Goal: Transaction & Acquisition: Subscribe to service/newsletter

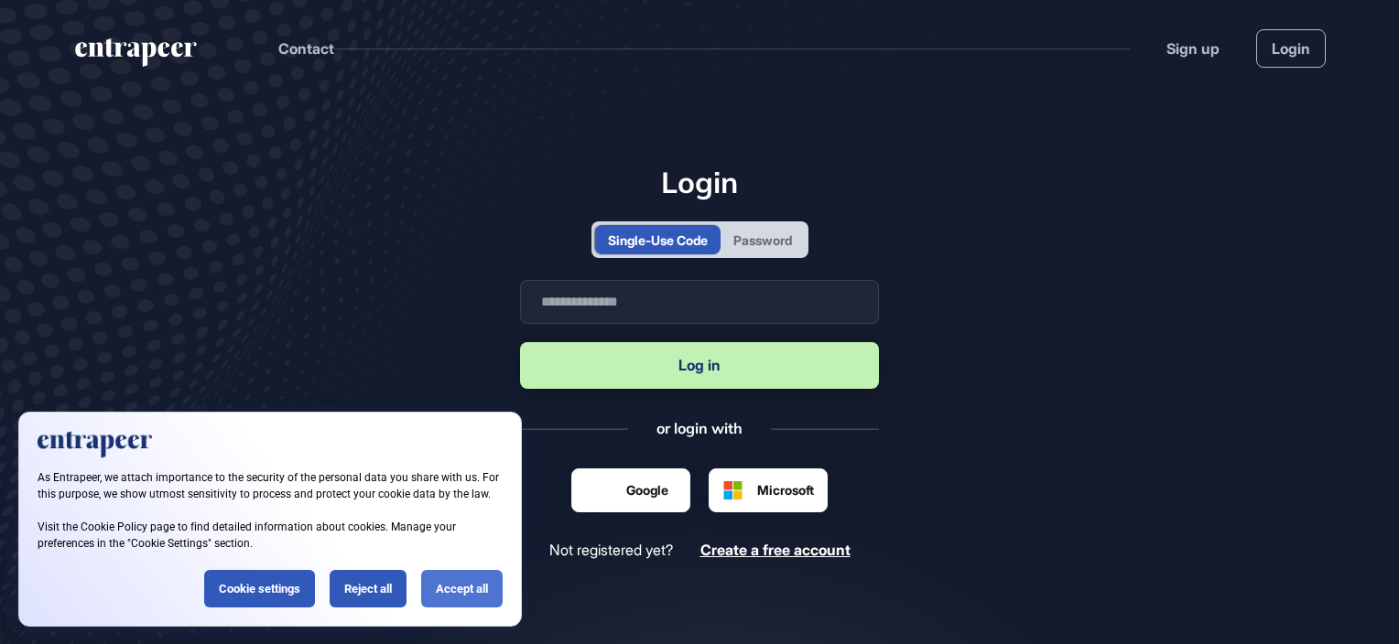
click at [458, 588] on div "Accept all" at bounding box center [461, 589] width 81 height 38
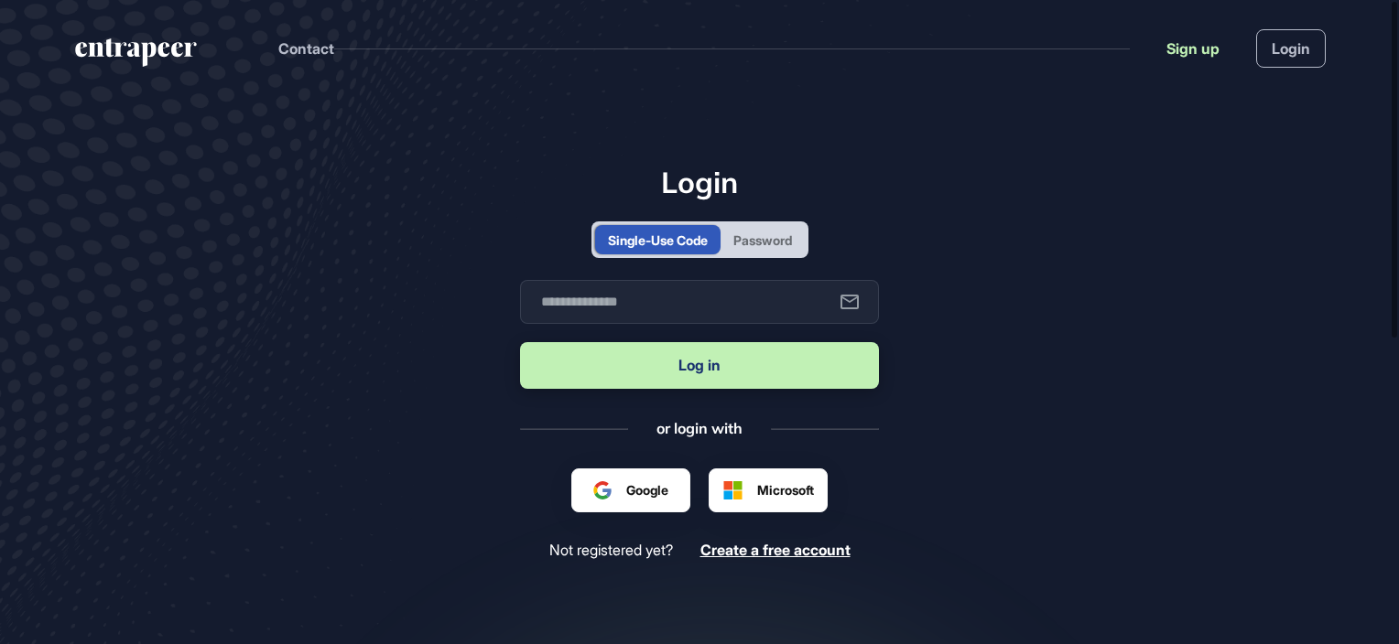
click at [1199, 46] on link "Sign up" at bounding box center [1192, 49] width 53 height 22
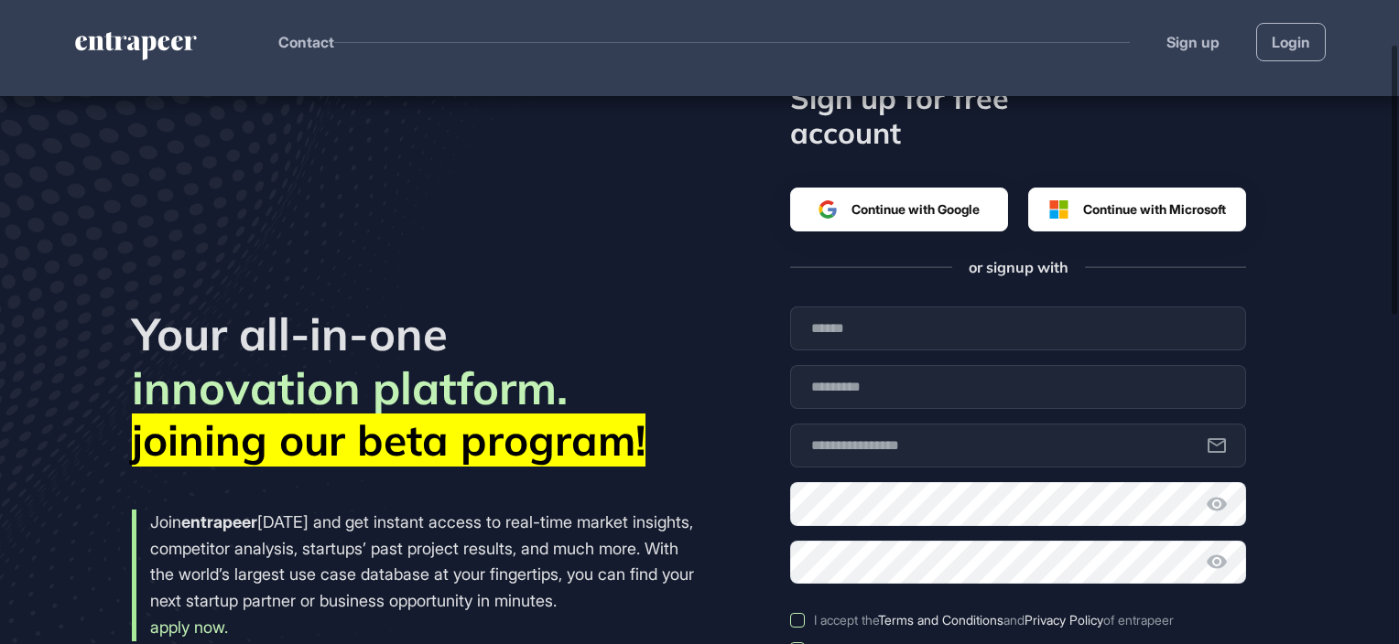
scroll to position [183, 0]
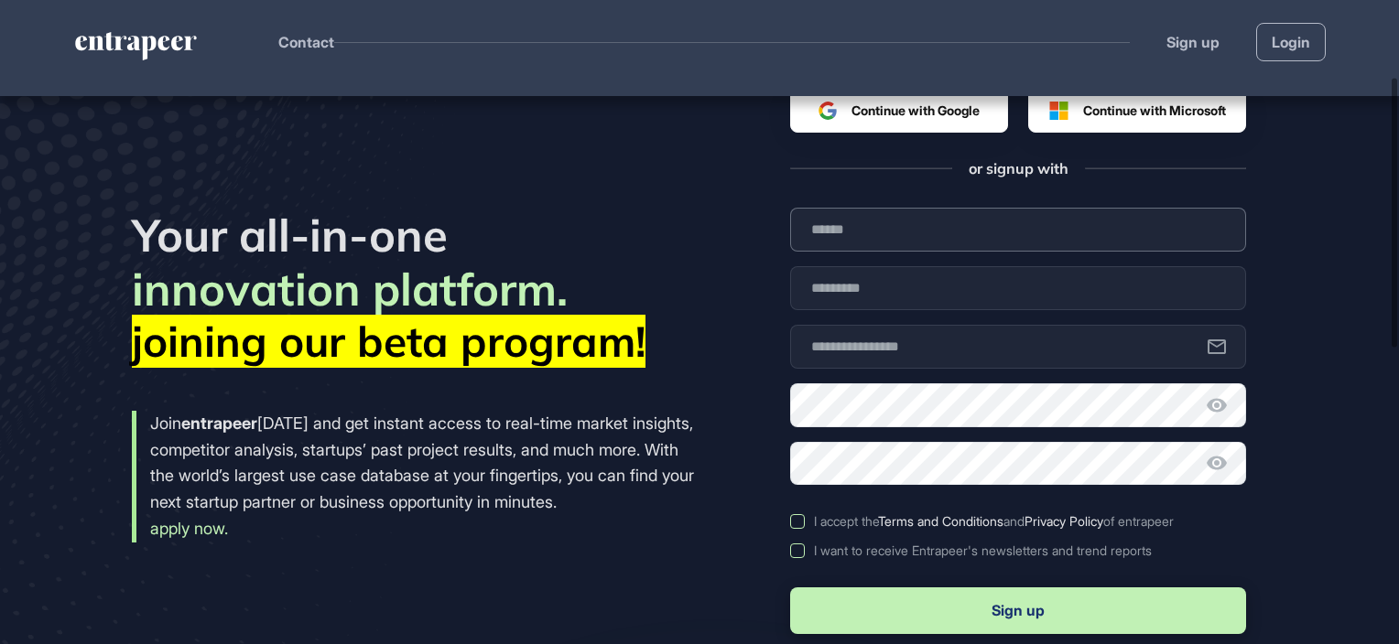
click at [849, 233] on input "text" at bounding box center [1018, 230] width 456 height 44
type input "****"
type input "**********"
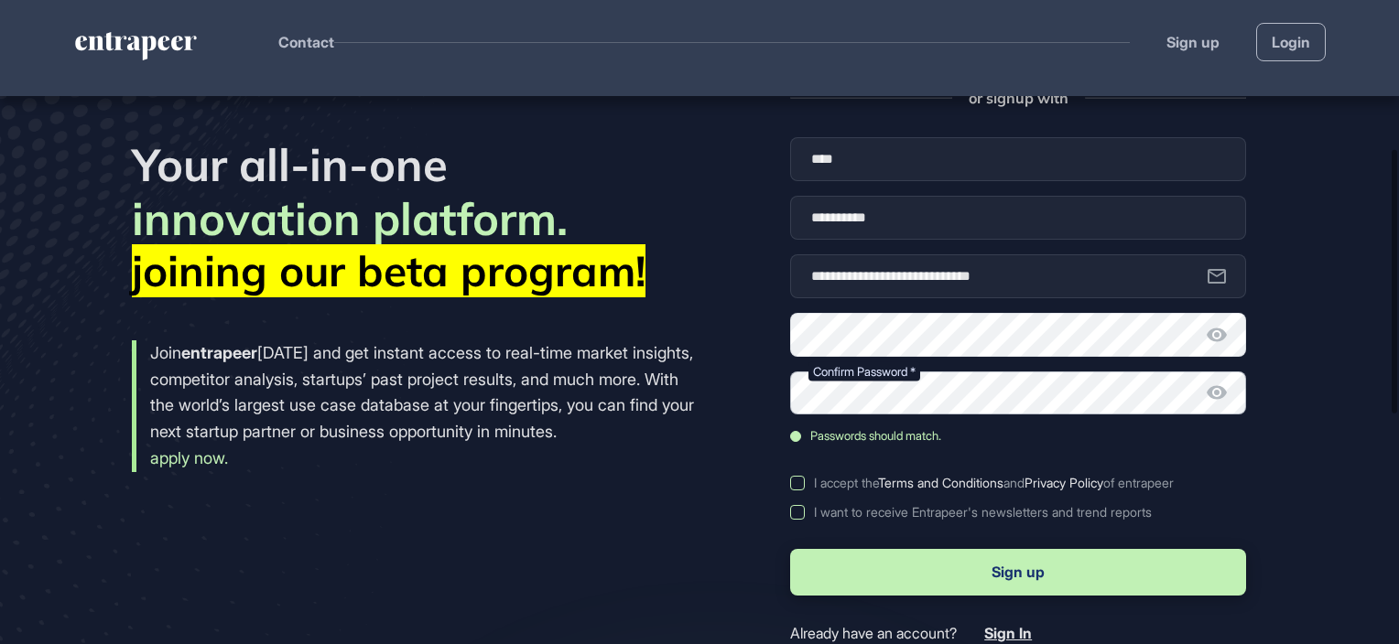
scroll to position [366, 0]
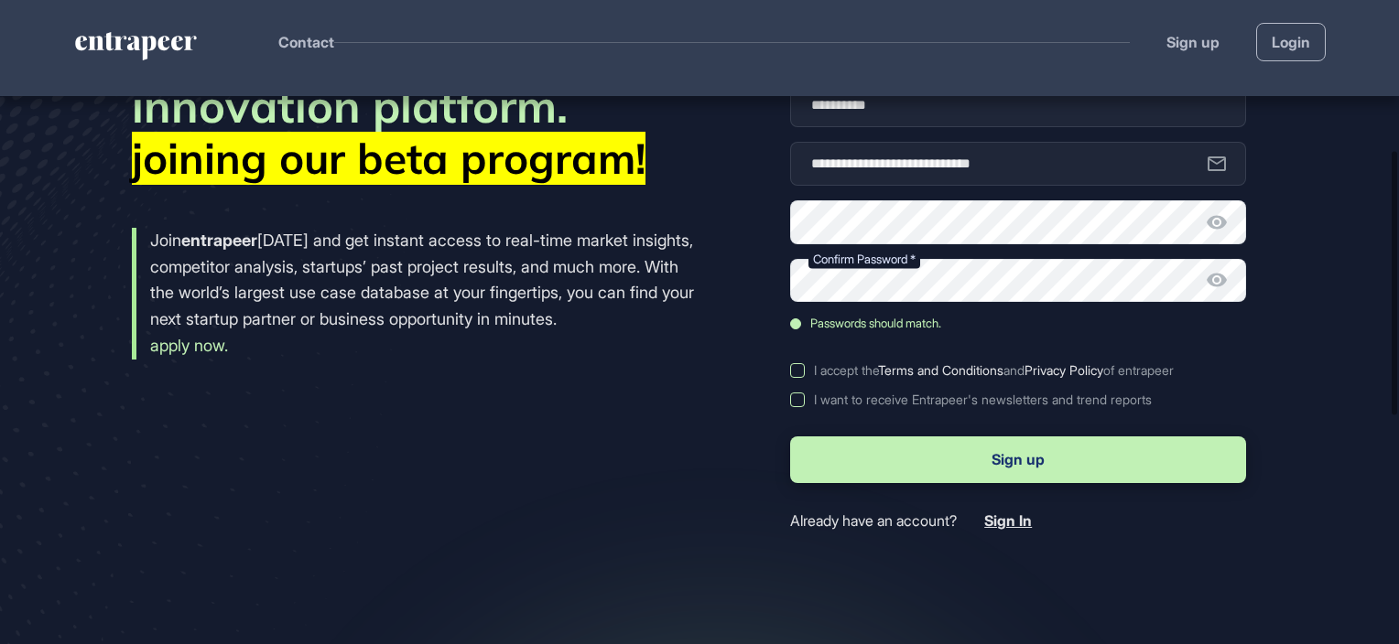
click at [794, 370] on label "I accept the Terms and Conditions and Privacy Policy of entrapeer" at bounding box center [1018, 370] width 456 height 15
click at [795, 395] on label "I want to receive Entrapeer's newsletters and trend reports" at bounding box center [1018, 400] width 456 height 15
click at [959, 457] on button "Sign up" at bounding box center [1018, 460] width 456 height 47
click at [1216, 219] on icon at bounding box center [1216, 222] width 20 height 14
click at [1219, 282] on icon at bounding box center [1217, 280] width 22 height 22
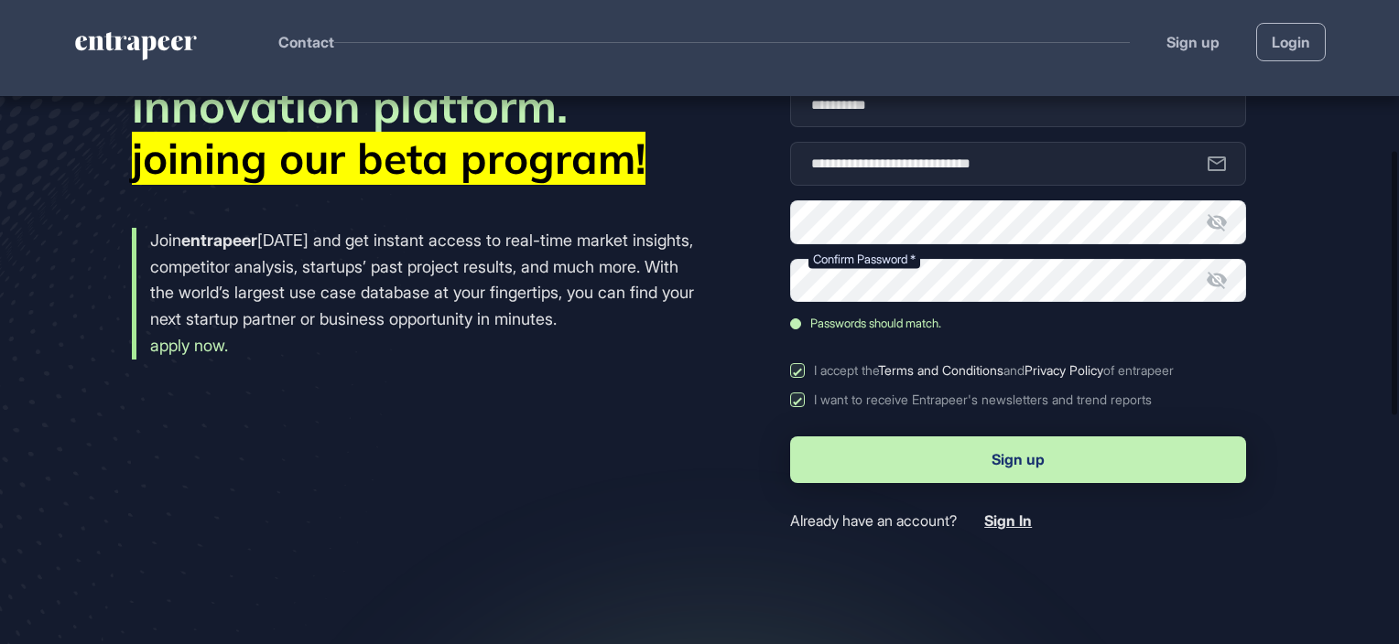
click at [1018, 459] on button "Sign up" at bounding box center [1018, 460] width 456 height 47
click at [666, 427] on div "Your all-in-one innovation platform. joining our beta program! Join entrapeer […" at bounding box center [416, 278] width 568 height 504
click at [872, 517] on span "Already have an account?" at bounding box center [873, 521] width 167 height 17
click at [1010, 519] on span "Sign In" at bounding box center [1008, 521] width 48 height 18
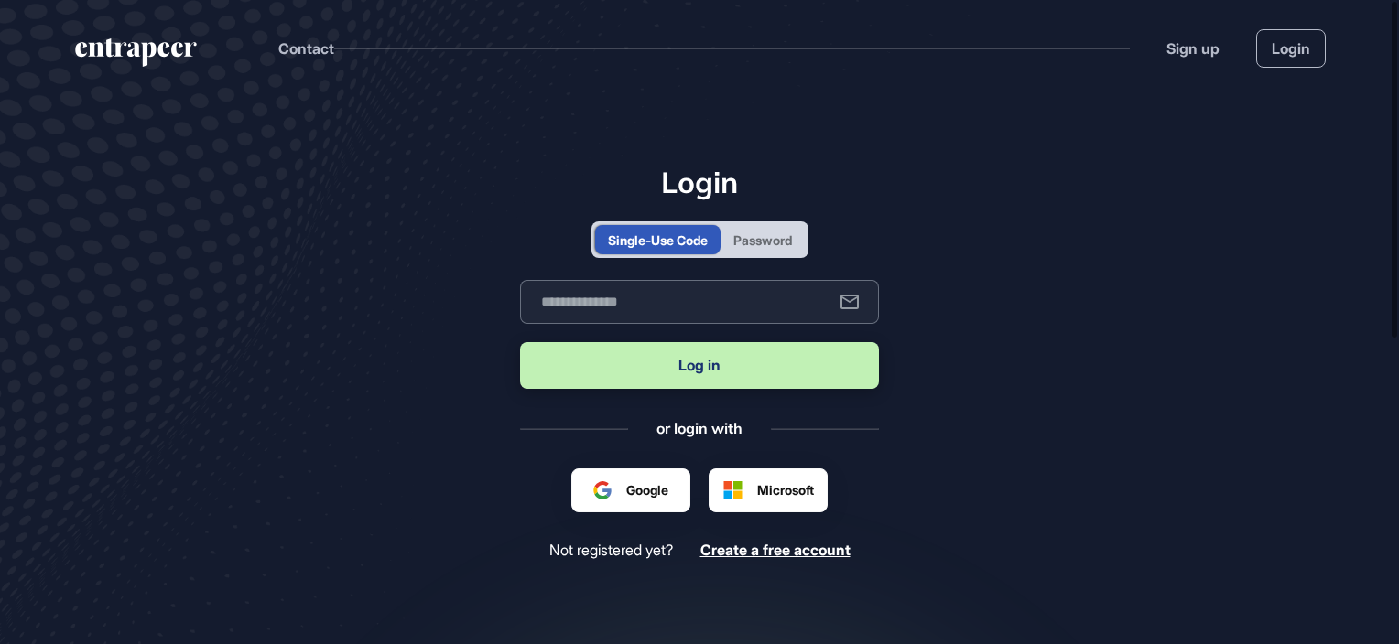
click at [615, 302] on input "text" at bounding box center [699, 302] width 359 height 44
type input "**********"
click at [758, 373] on button "Log in" at bounding box center [699, 365] width 359 height 47
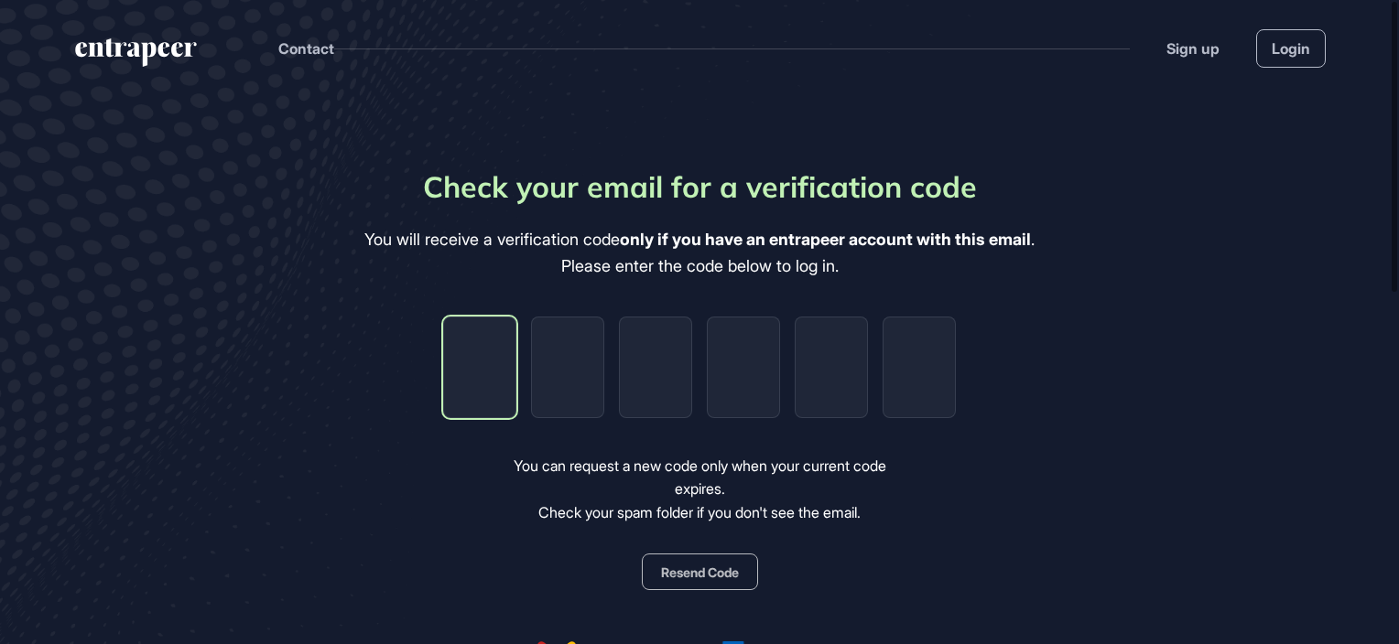
type input "*"
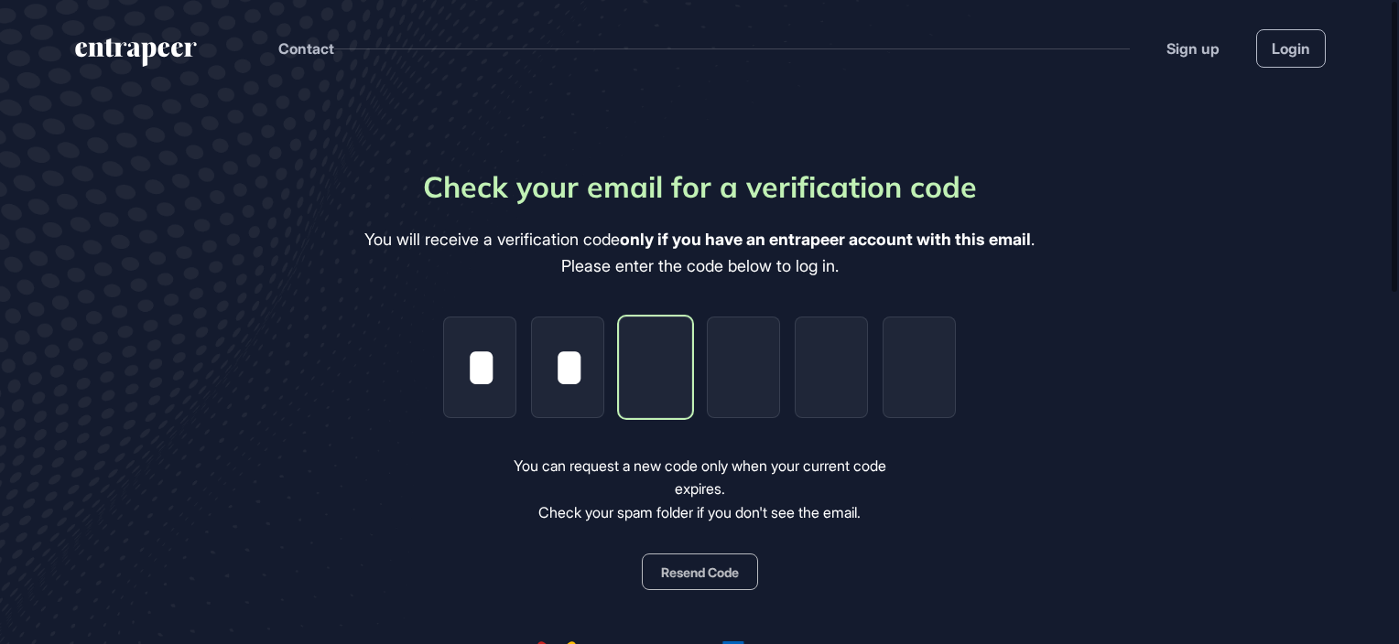
type input "*"
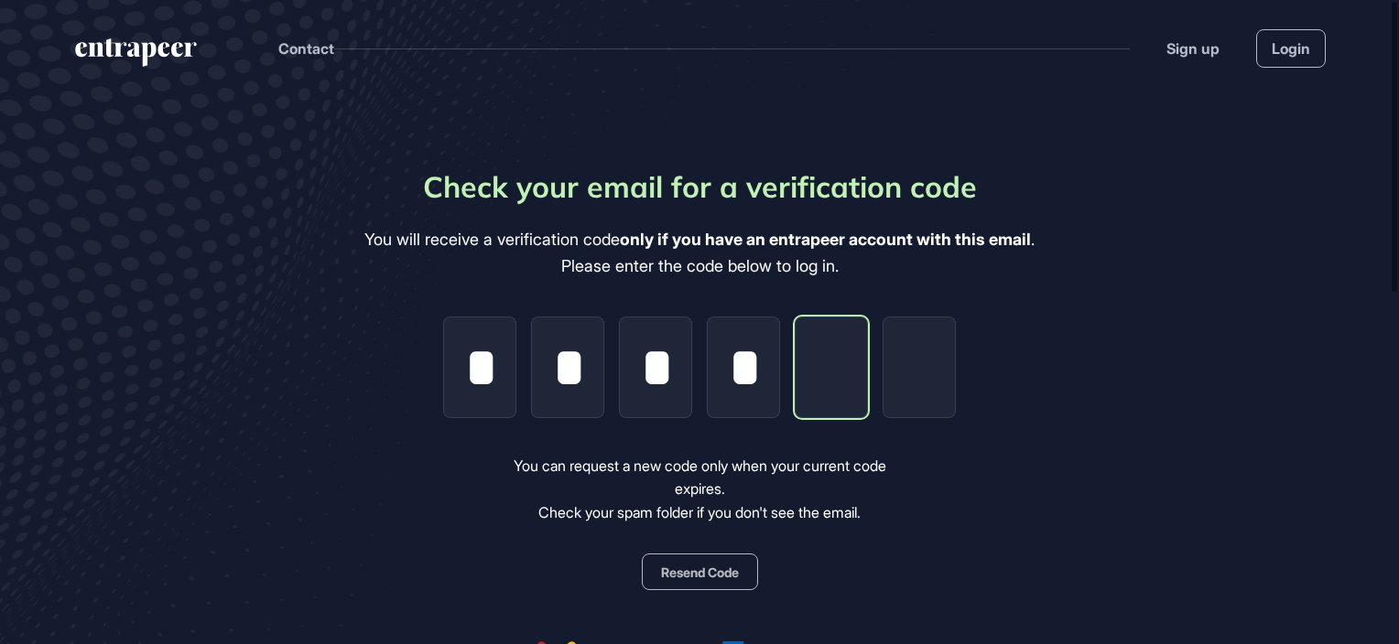
type input "*"
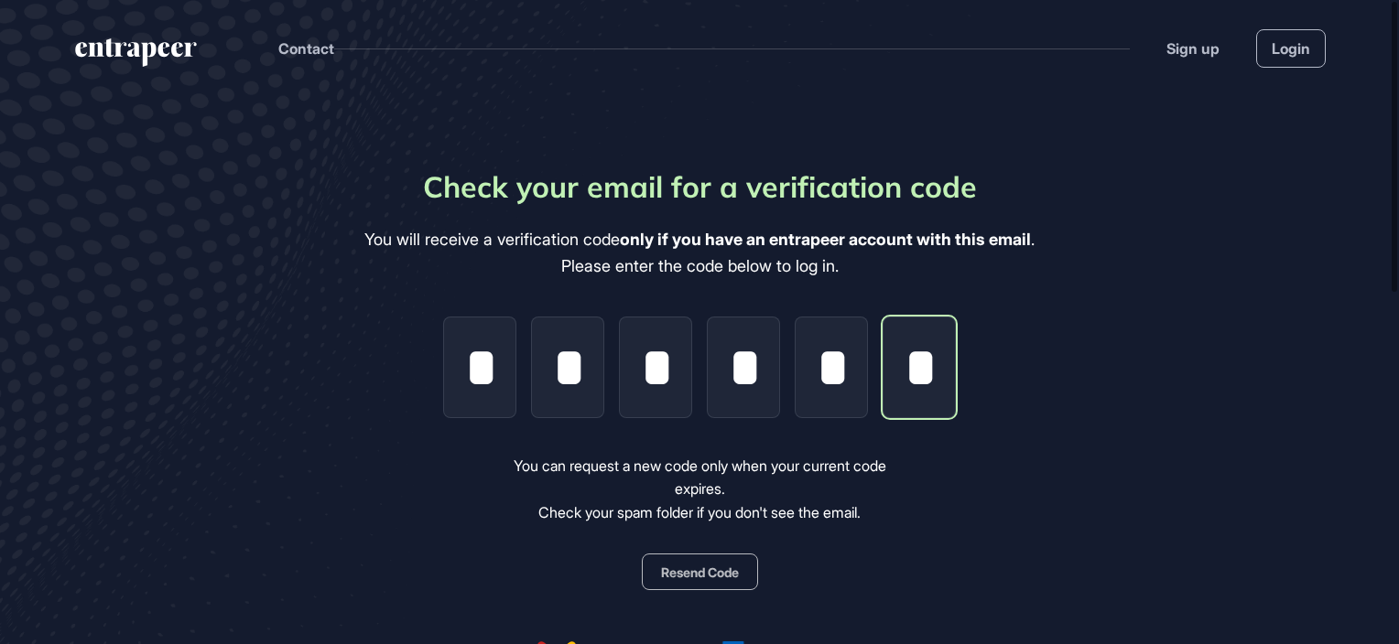
scroll to position [0, 4]
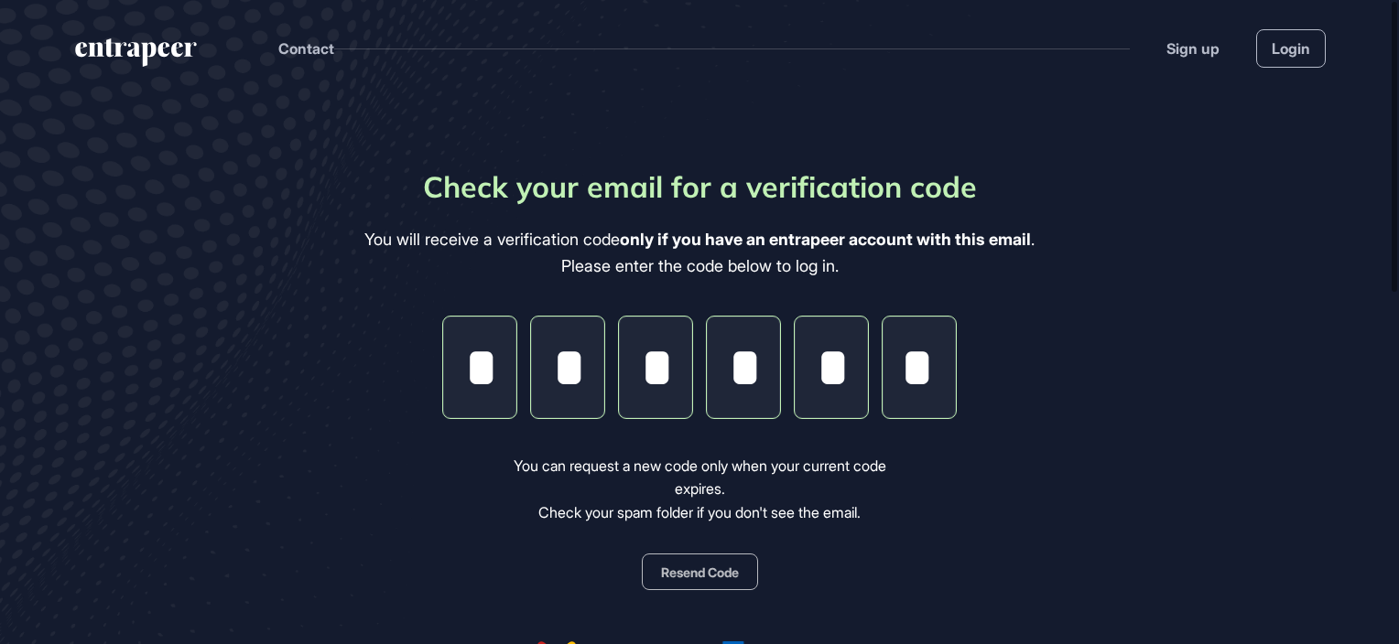
type input "*"
click at [1031, 373] on div "Check your email for a verification code You will receive a verification code o…" at bounding box center [699, 458] width 670 height 587
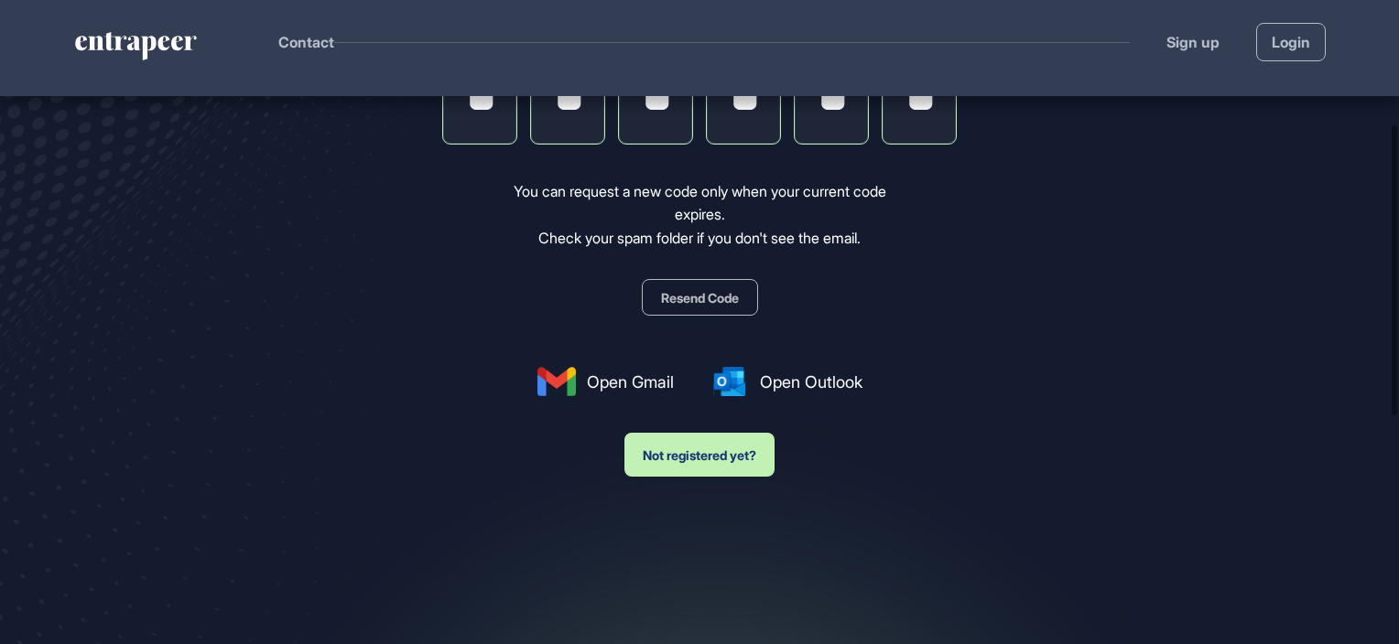
scroll to position [0, 0]
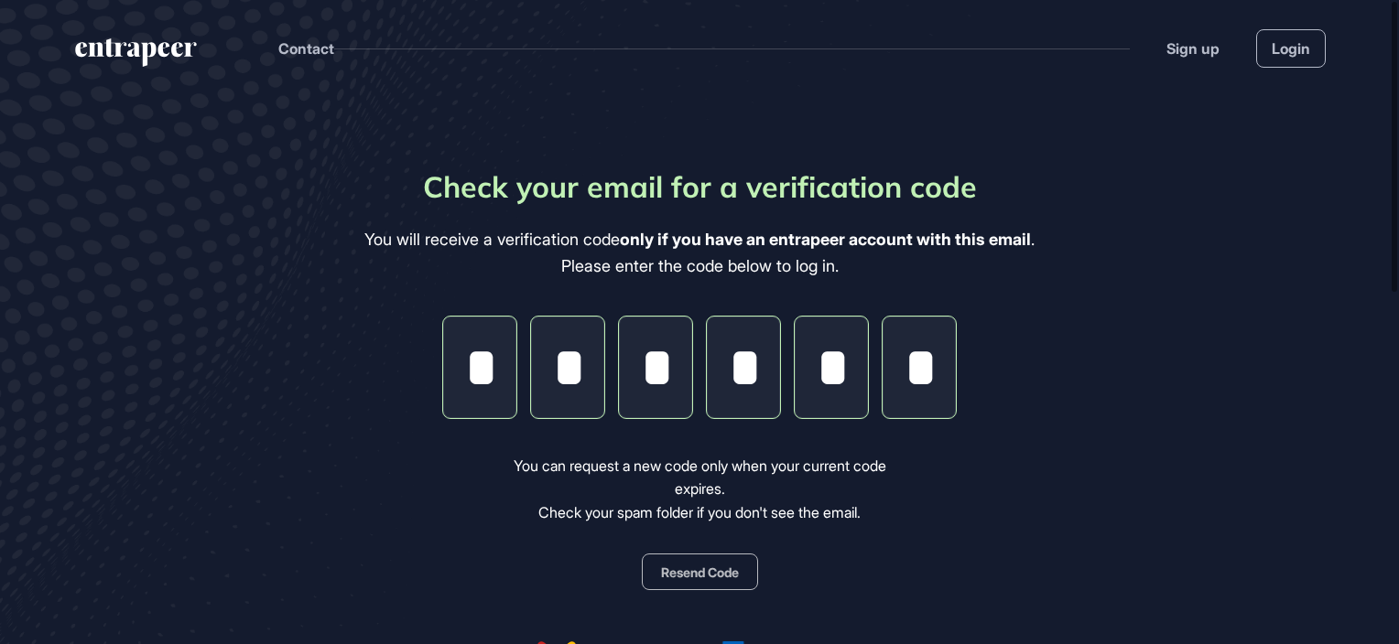
click at [923, 360] on input "*" at bounding box center [918, 368] width 73 height 102
click at [483, 373] on input "*" at bounding box center [479, 368] width 73 height 102
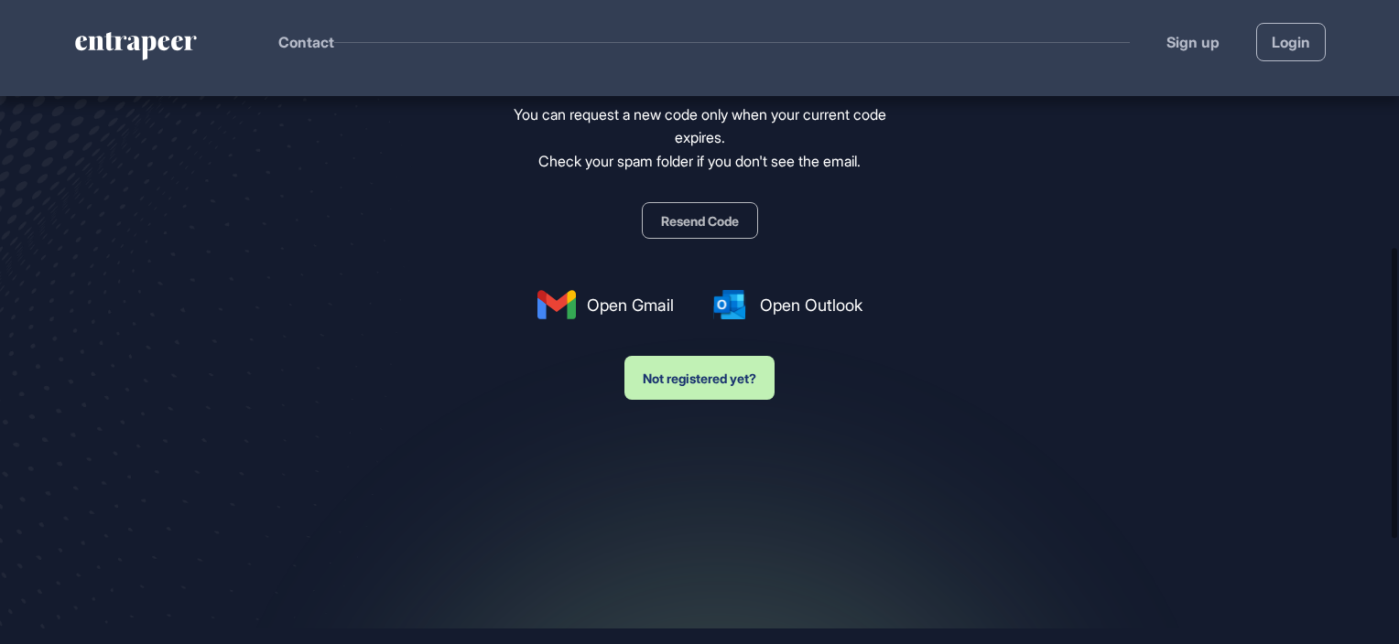
scroll to position [549, 0]
